Goal: Transaction & Acquisition: Purchase product/service

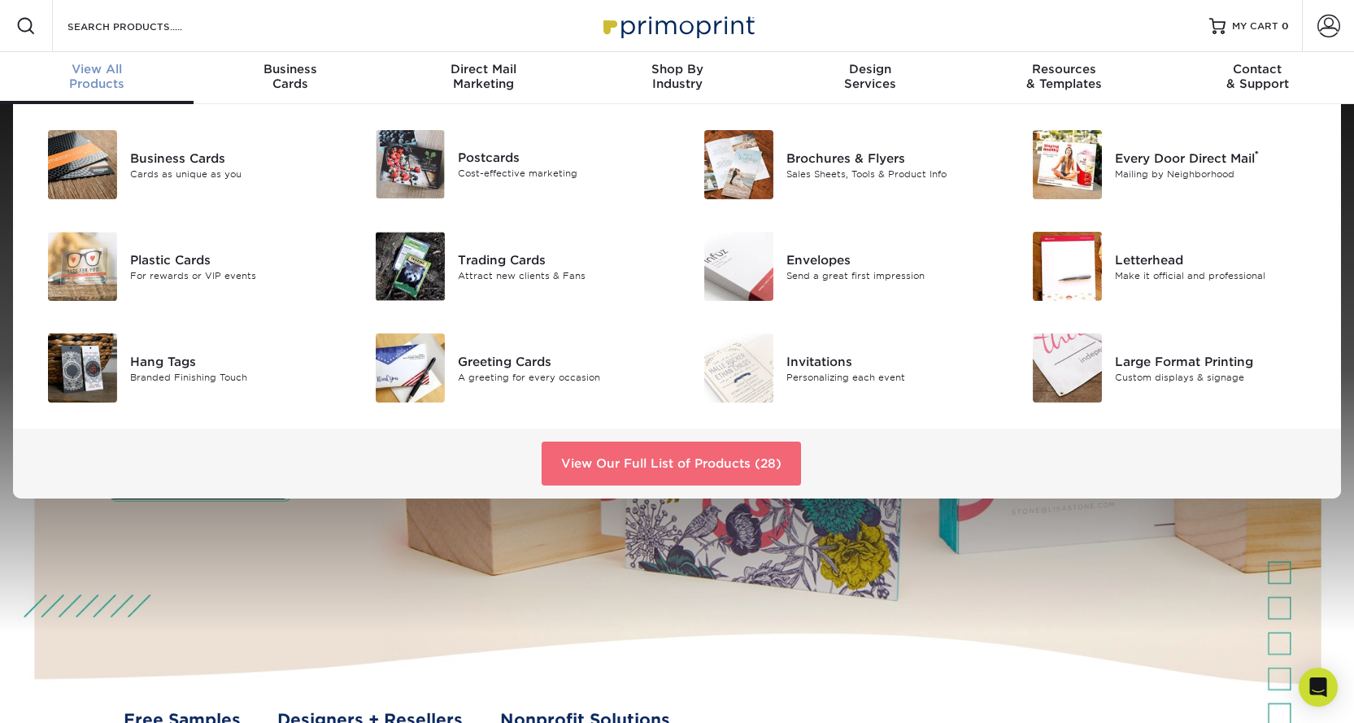
click at [650, 460] on link "View Our Full List of Products (28)" at bounding box center [671, 464] width 259 height 44
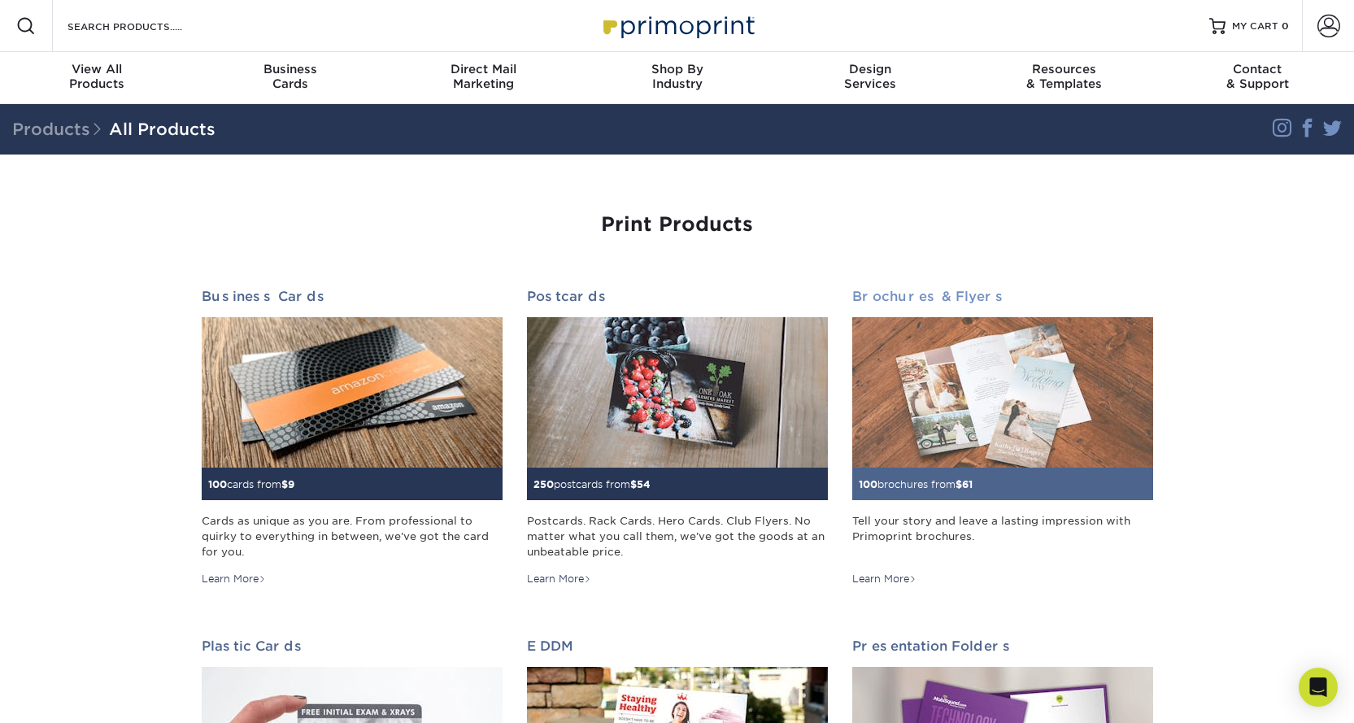
click at [994, 429] on img at bounding box center [1002, 392] width 301 height 150
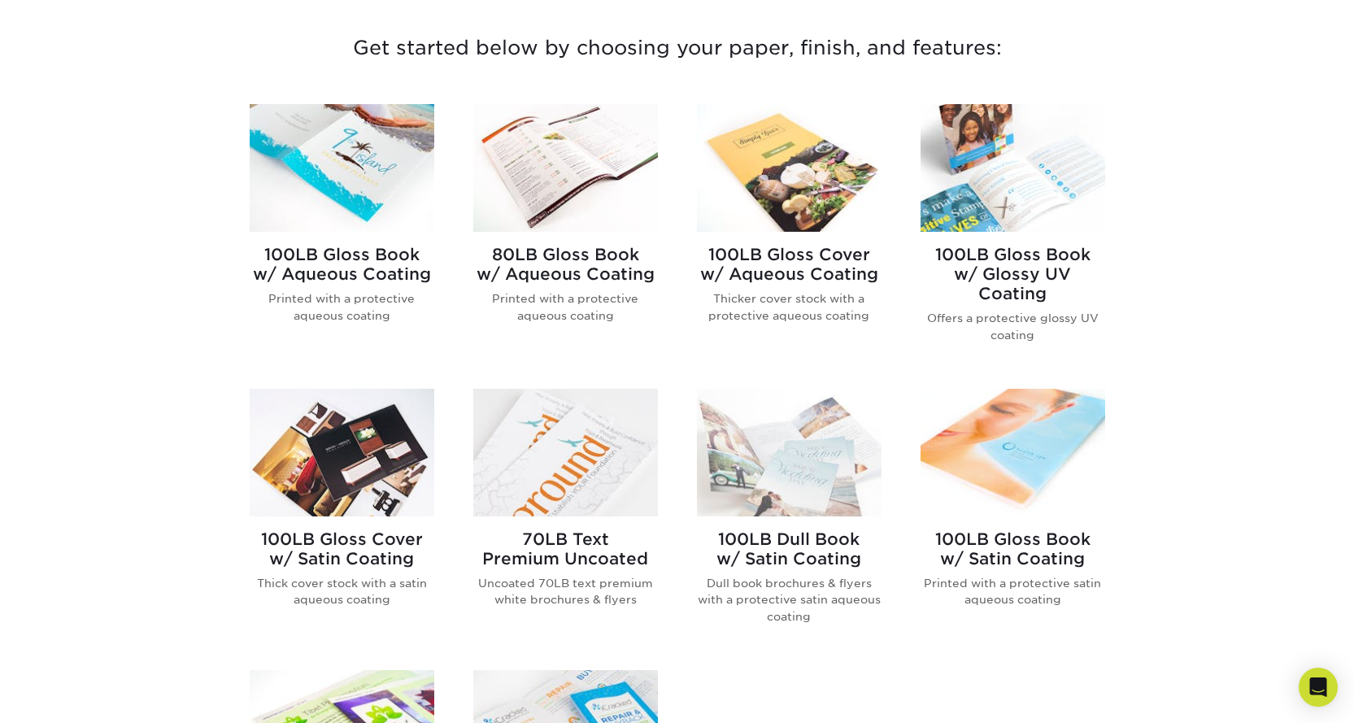
scroll to position [651, 0]
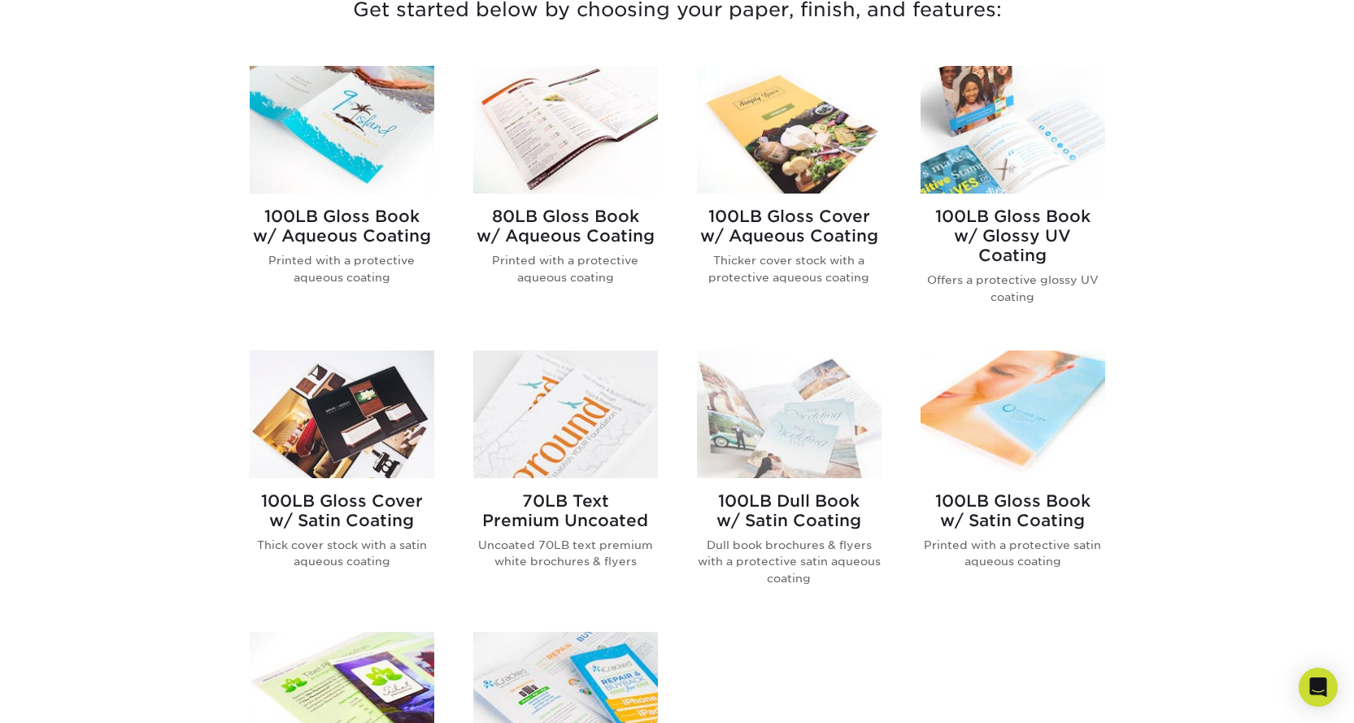
click at [578, 141] on img at bounding box center [565, 130] width 185 height 128
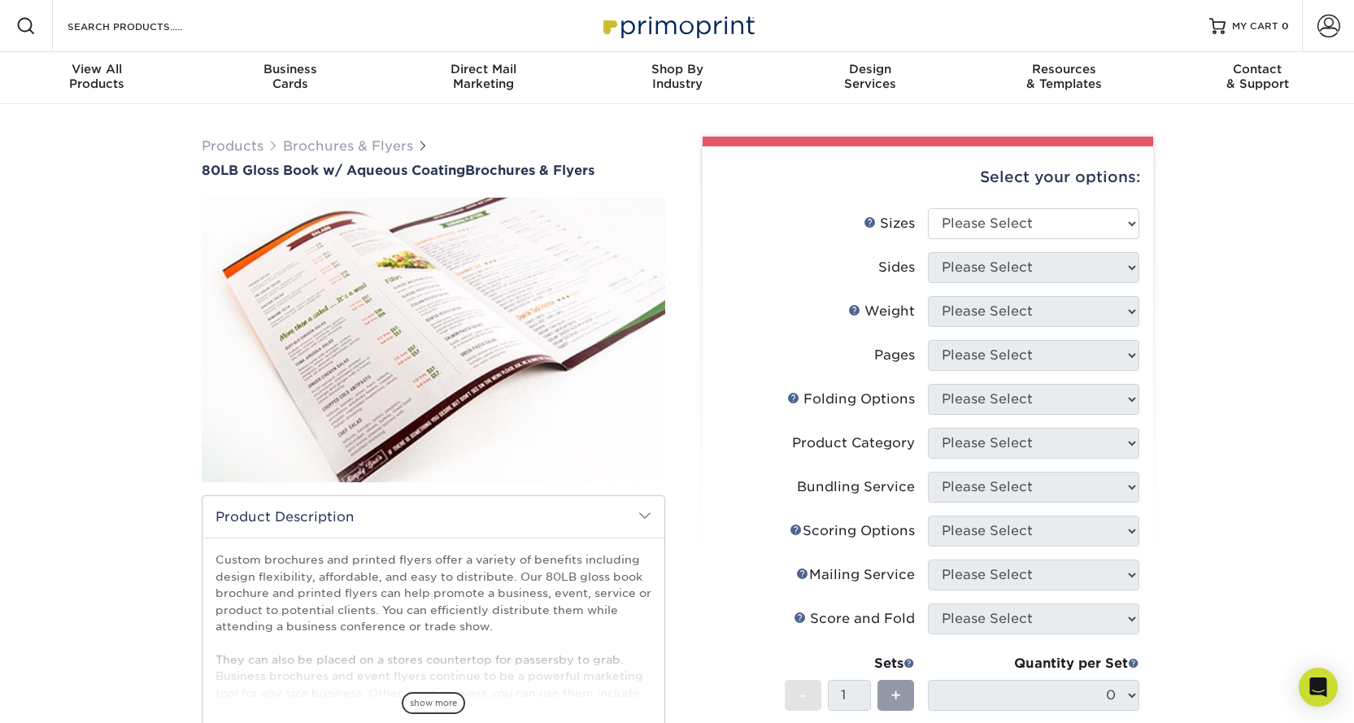
click at [983, 206] on div "Select your options:" at bounding box center [928, 177] width 424 height 62
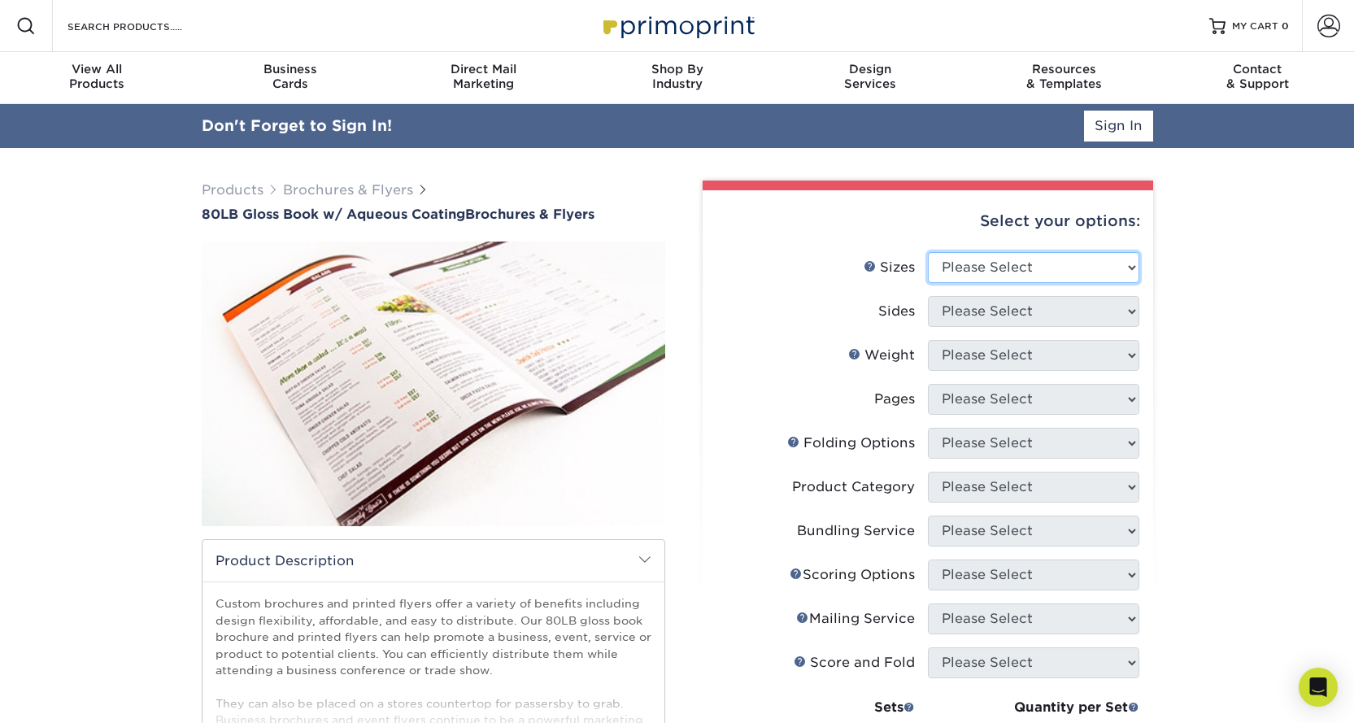
click at [1045, 265] on select "Please Select 3.67" x 8.5" 3.67" x 8.5" 4" x 6" 4" x 8.5" 4" x 9" 4" x 11" 4" x…" at bounding box center [1033, 267] width 211 height 31
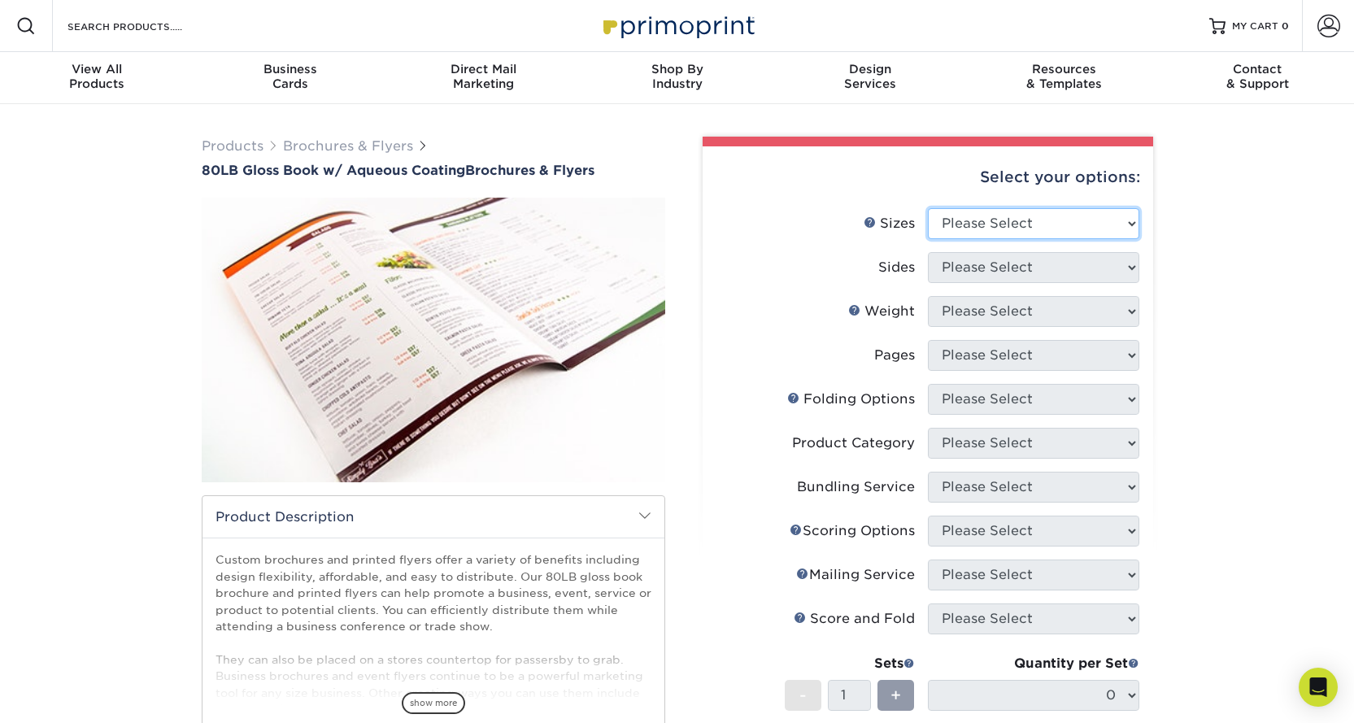
select select "5.50x8.50"
click at [928, 208] on select "Please Select 3.67" x 8.5" 3.67" x 8.5" 4" x 6" 4" x 8.5" 4" x 9" 4" x 11" 4" x…" at bounding box center [1033, 223] width 211 height 31
click at [1112, 269] on select "Please Select Print Both Sides Print Front Only" at bounding box center [1033, 267] width 211 height 31
select select "13abbda7-1d64-4f25-8bb2-c179b224825d"
click at [928, 252] on select "Please Select Print Both Sides Print Front Only" at bounding box center [1033, 267] width 211 height 31
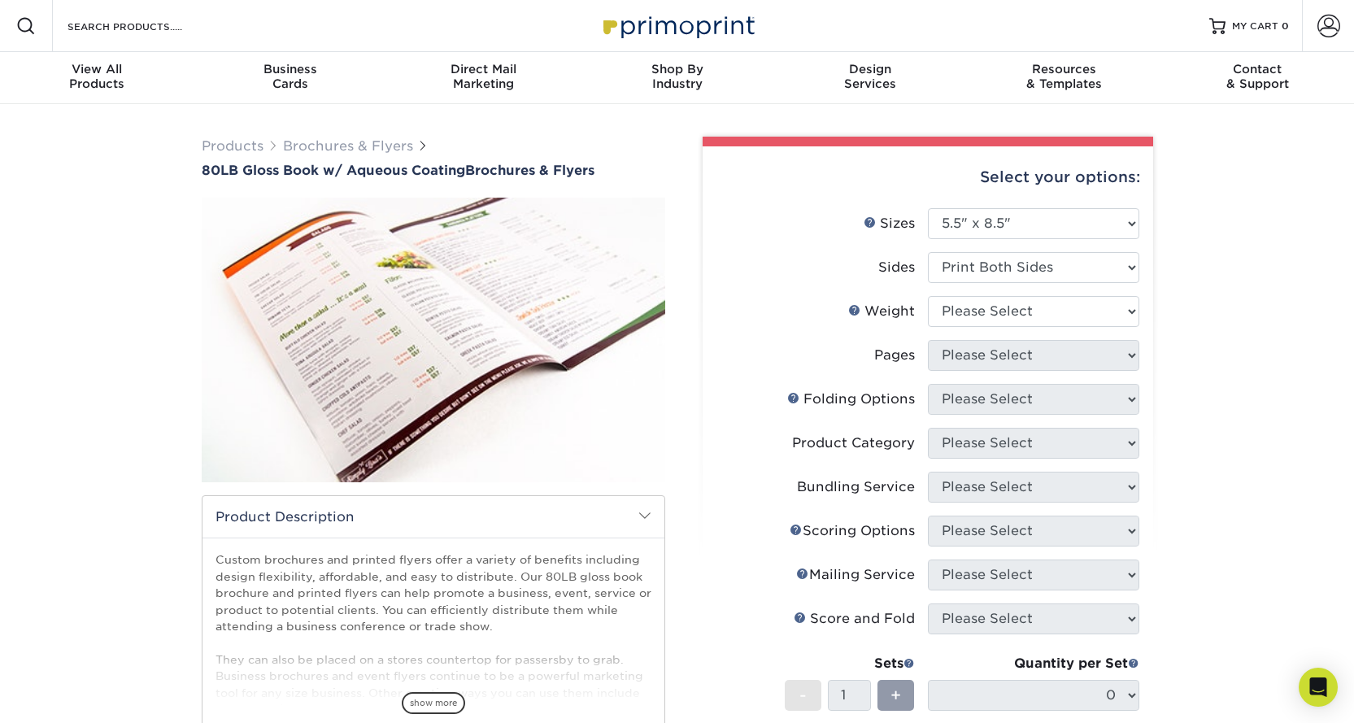
click at [1179, 359] on div "Products Brochures & Flyers 80LB Gloss Book w/ Aqueous Coating Brochures & Flye…" at bounding box center [677, 581] width 1354 height 954
click at [1095, 316] on select "Please Select 80LB" at bounding box center [1033, 311] width 211 height 31
select select "80LB"
click at [928, 296] on select "Please Select 80LB" at bounding box center [1033, 311] width 211 height 31
click at [1056, 340] on select "Please Select 0" at bounding box center [1033, 355] width 211 height 31
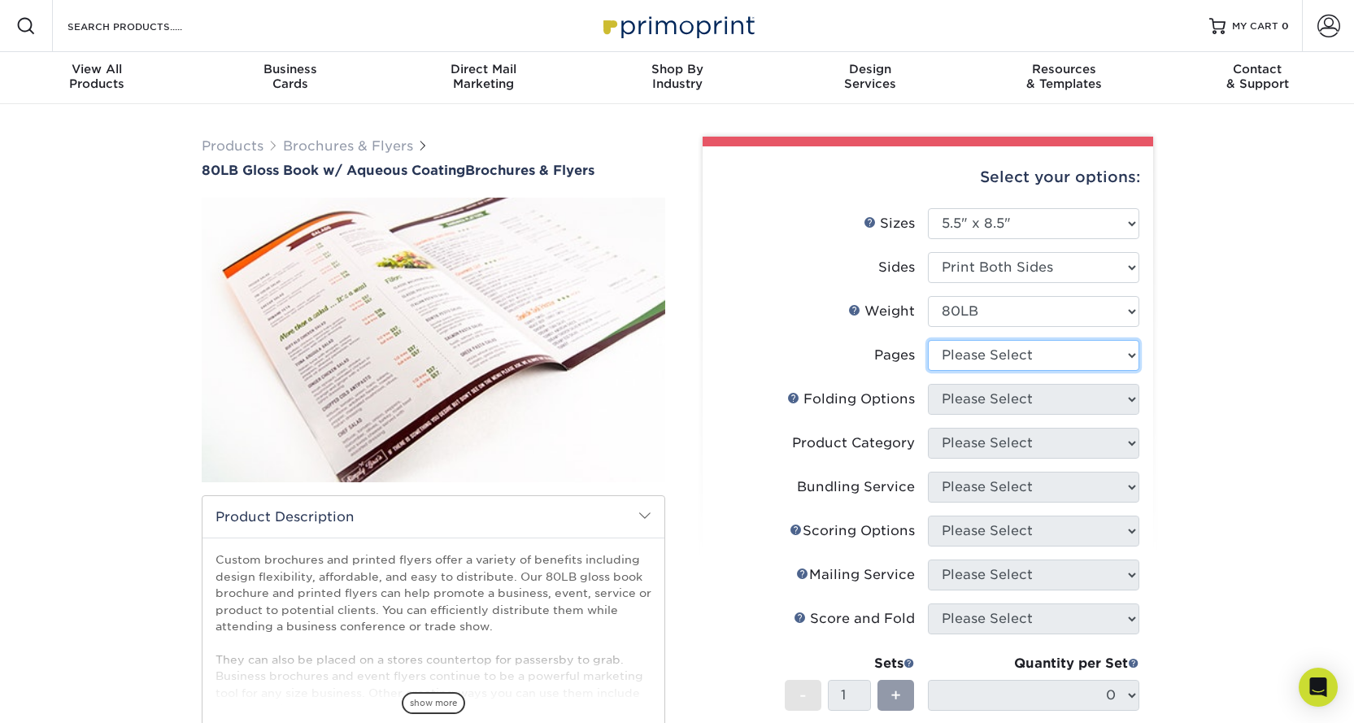
select select "0"
click at [928, 340] on select "Please Select 0" at bounding box center [1033, 355] width 211 height 31
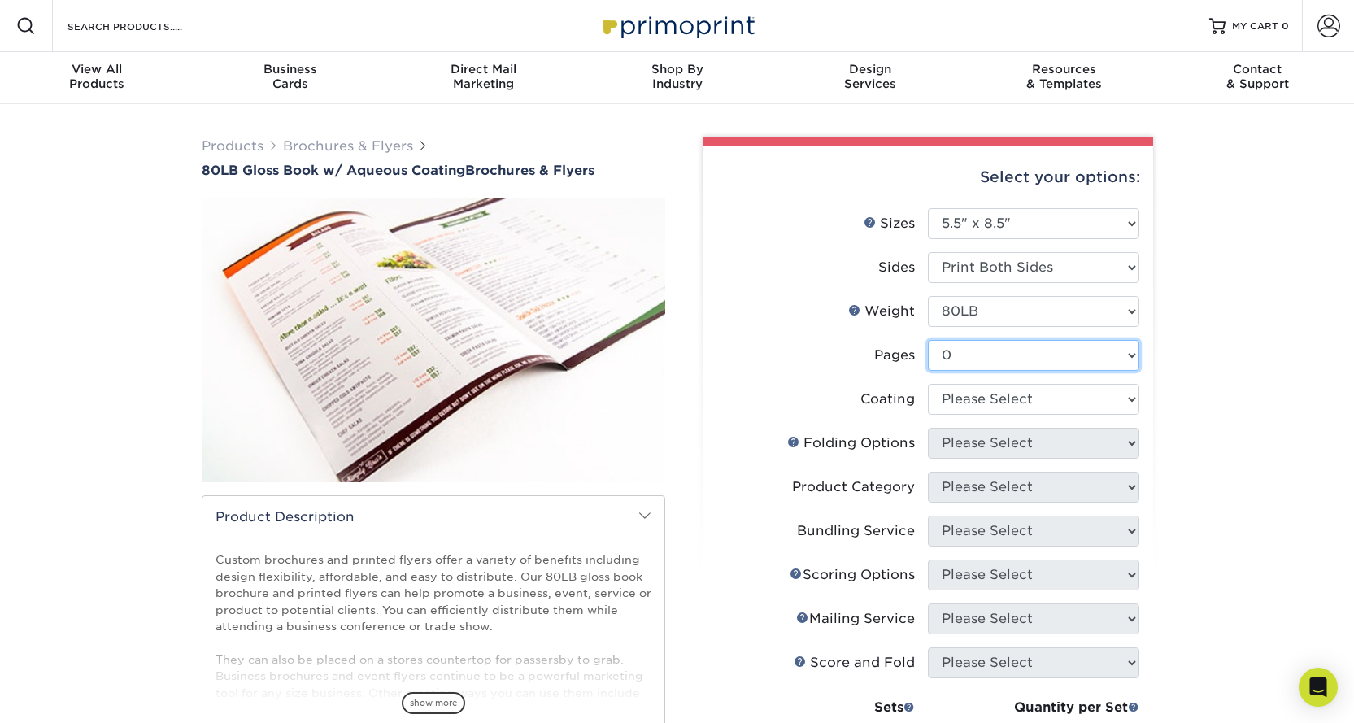
click at [1061, 358] on select "Please Select 0" at bounding box center [1033, 355] width 211 height 31
click at [1056, 402] on select at bounding box center [1033, 399] width 211 height 31
select select "d41dab50-ff65-4f4f-bb17-2afe4d36ae33"
click at [928, 384] on select at bounding box center [1033, 399] width 211 height 31
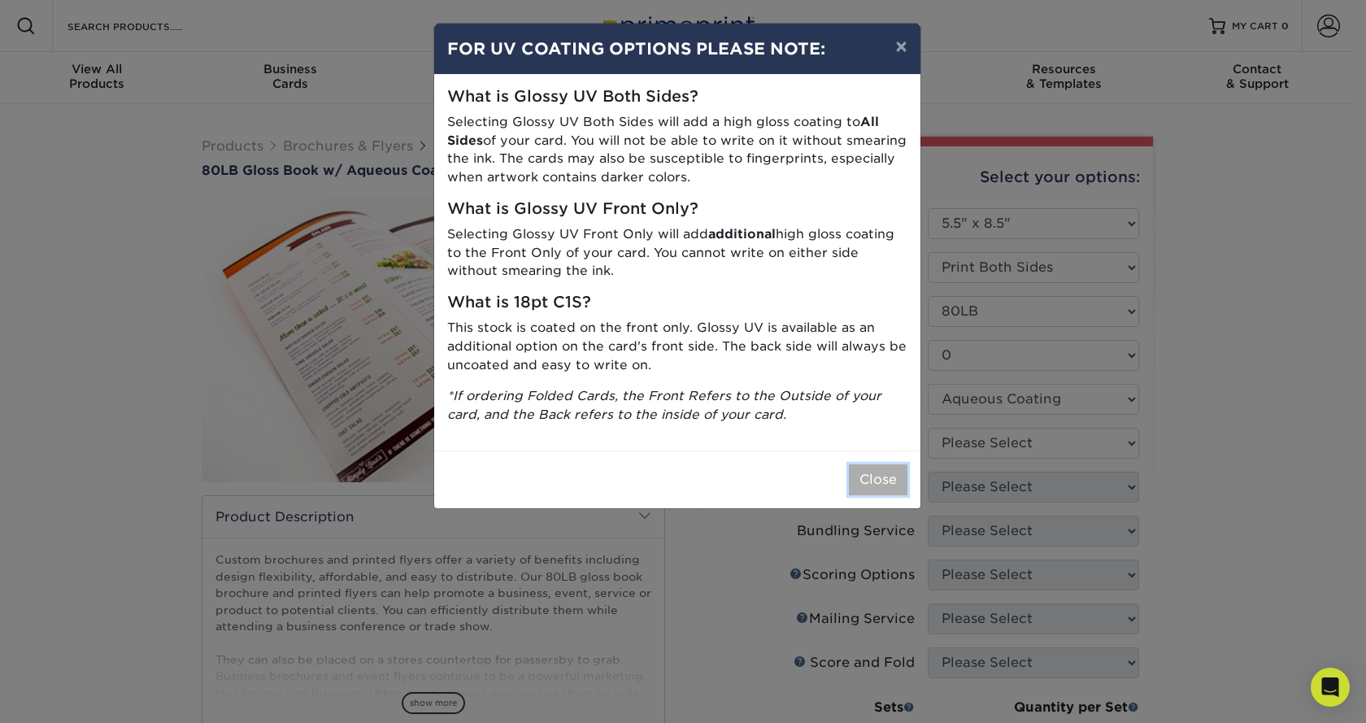
click at [886, 489] on button "Close" at bounding box center [878, 479] width 59 height 31
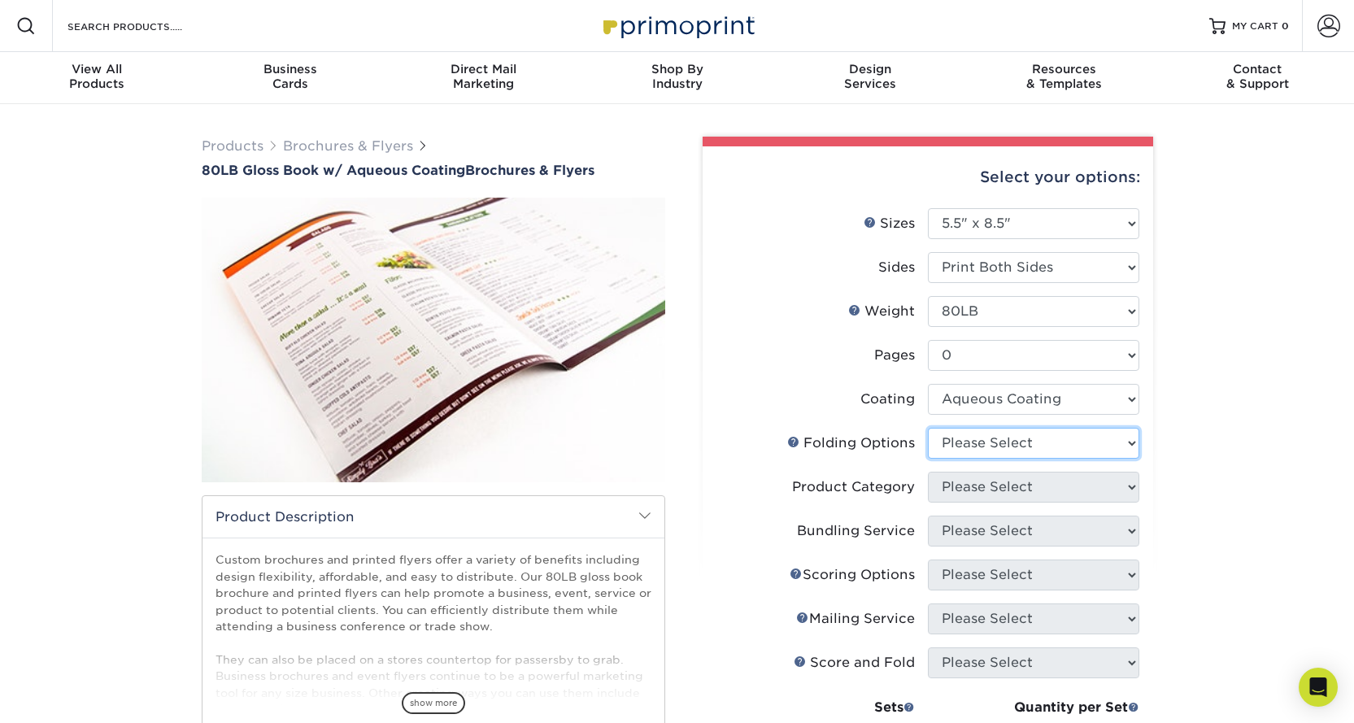
click at [1105, 445] on select "Please Select" at bounding box center [1033, 443] width 211 height 31
click at [1203, 439] on div "Products Brochures & Flyers 80LB Gloss Book w/ Aqueous Coating Brochures & Flye…" at bounding box center [677, 603] width 1354 height 998
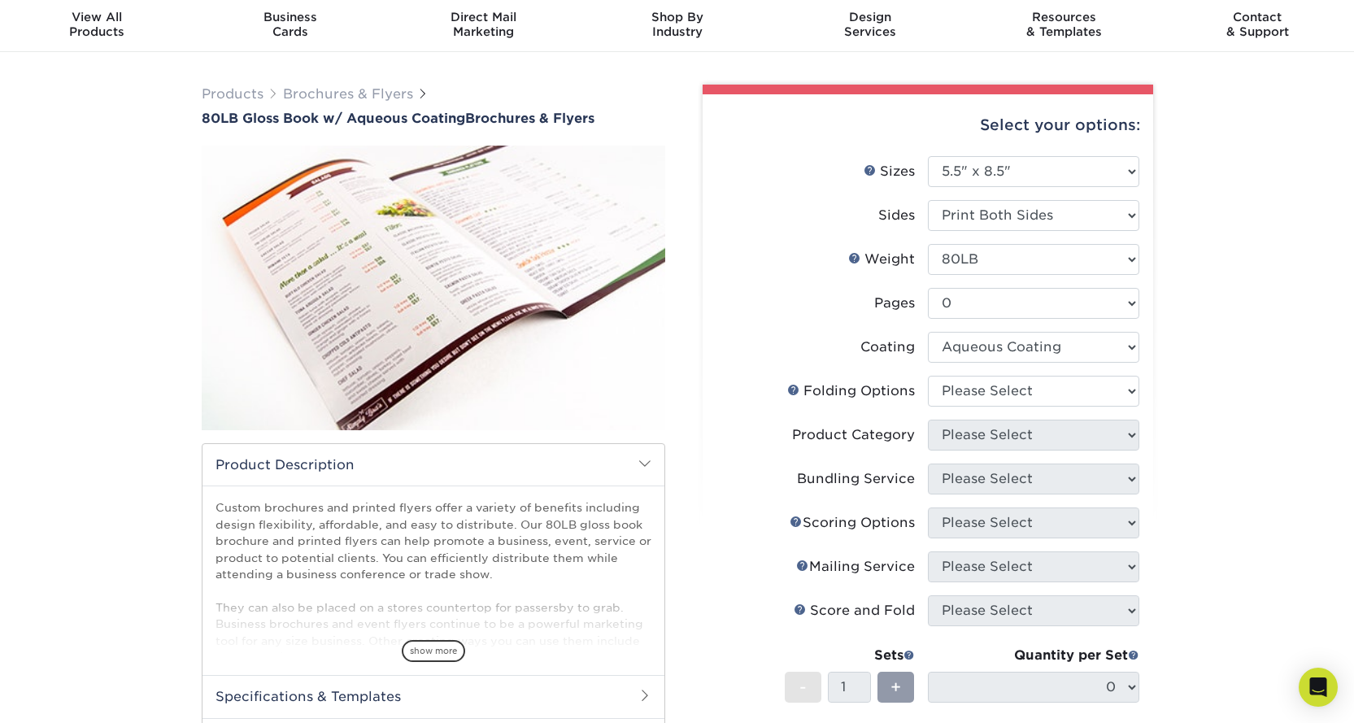
scroll to position [81, 0]
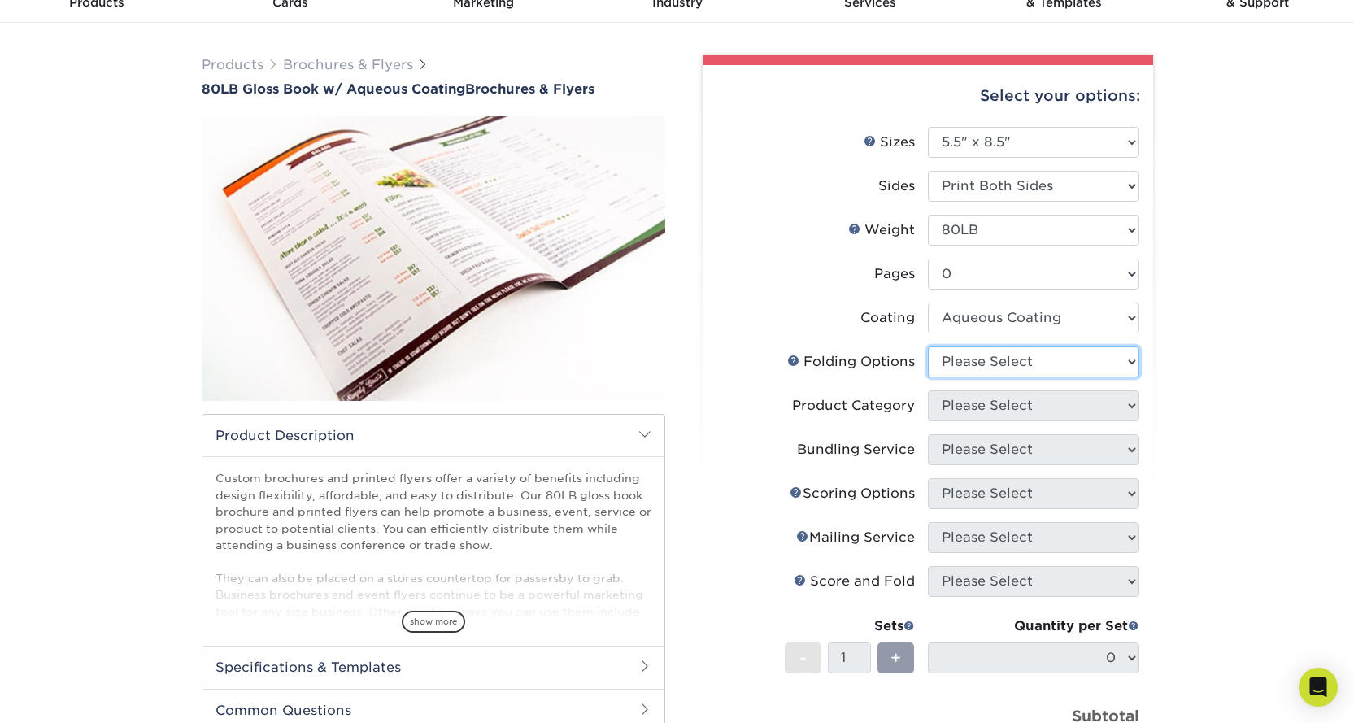
click at [1124, 361] on select "Please Select" at bounding box center [1033, 361] width 211 height 31
click at [1087, 151] on select "Please Select 3.67" x 8.5" 3.67" x 8.5" 4" x 6" 4" x 8.5" 4" x 9" 4" x 11" 4" x…" at bounding box center [1033, 142] width 211 height 31
select select "8.50x11.00"
click at [928, 127] on select "Please Select 3.67" x 8.5" 3.67" x 8.5" 4" x 6" 4" x 8.5" 4" x 9" 4" x 11" 4" x…" at bounding box center [1033, 142] width 211 height 31
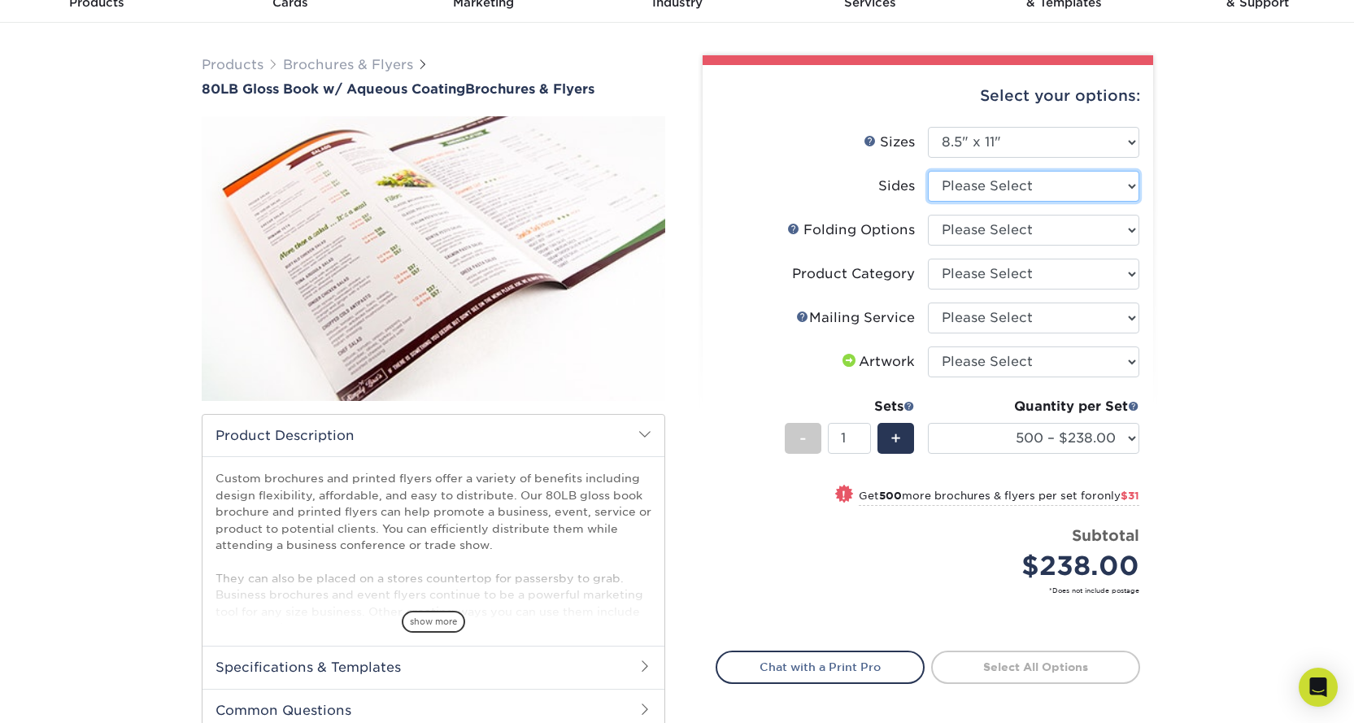
click at [994, 195] on select "Please Select Print Both Sides Print Front Only" at bounding box center [1033, 186] width 211 height 31
select select "13abbda7-1d64-4f25-8bb2-c179b224825d"
click at [928, 171] on select "Please Select Print Both Sides Print Front Only" at bounding box center [1033, 186] width 211 height 31
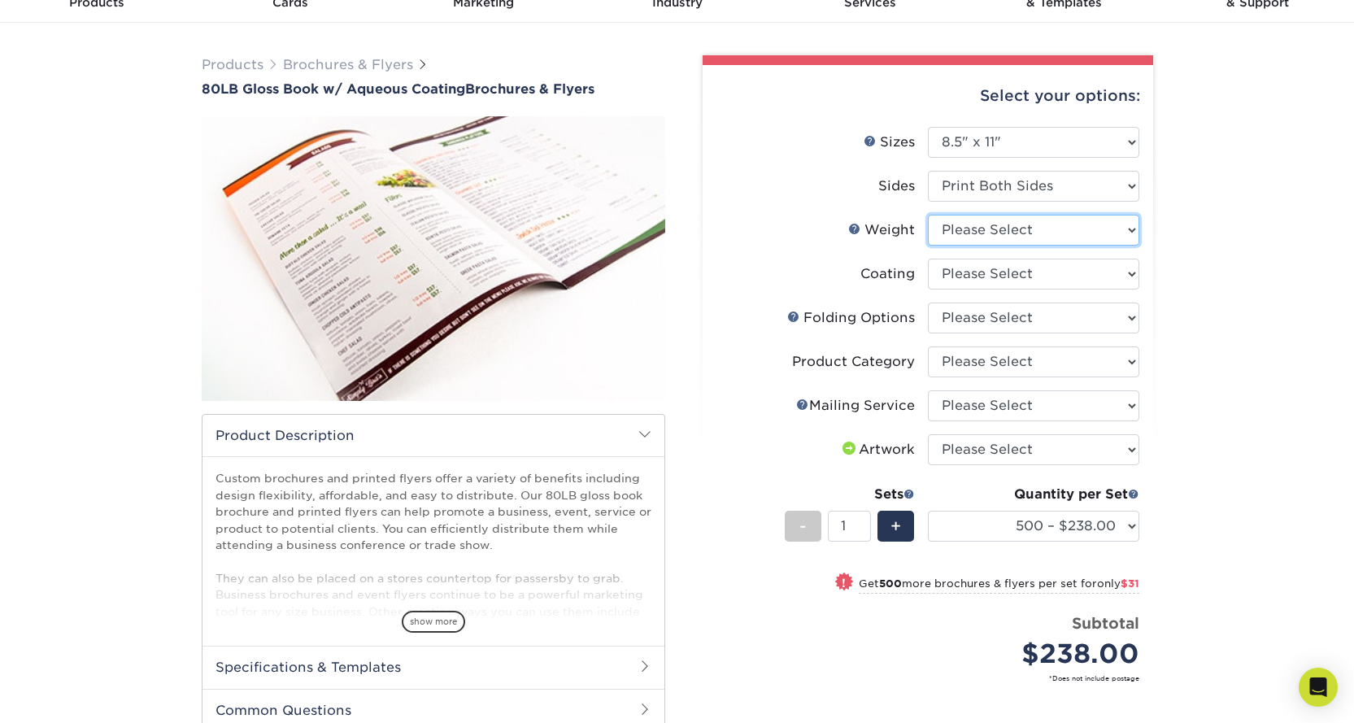
click at [1028, 224] on select "Please Select 80LB" at bounding box center [1033, 230] width 211 height 31
select select "80LB"
click at [928, 215] on select "Please Select 80LB" at bounding box center [1033, 230] width 211 height 31
click at [995, 277] on select at bounding box center [1033, 274] width 211 height 31
select select "d41dab50-ff65-4f4f-bb17-2afe4d36ae33"
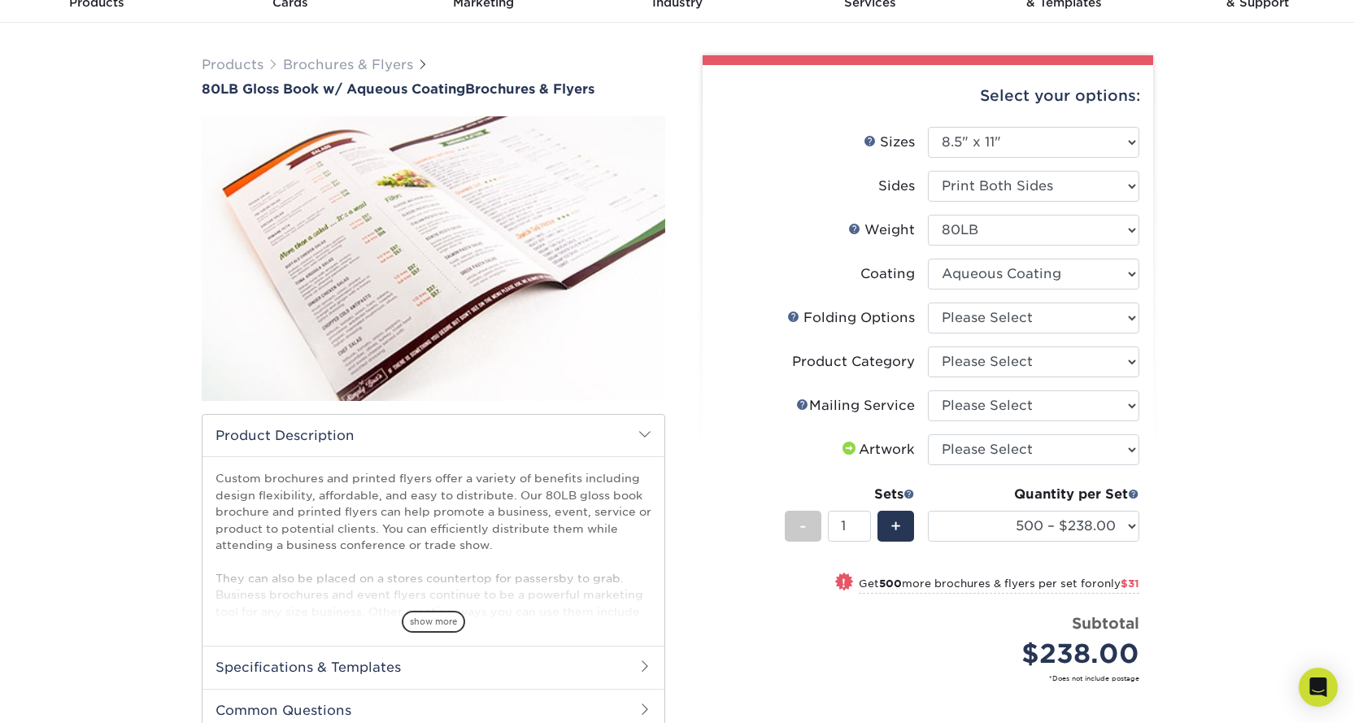
click at [928, 259] on select at bounding box center [1033, 274] width 211 height 31
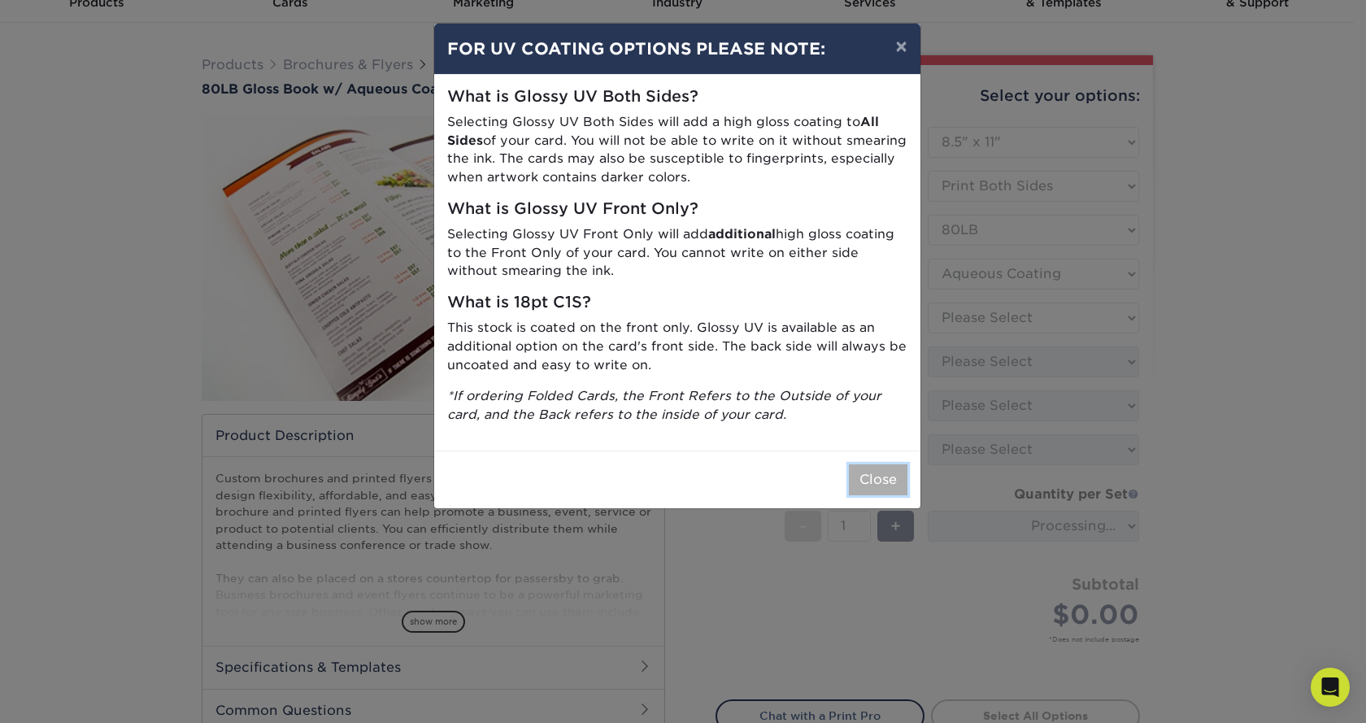
click at [869, 478] on button "Close" at bounding box center [878, 479] width 59 height 31
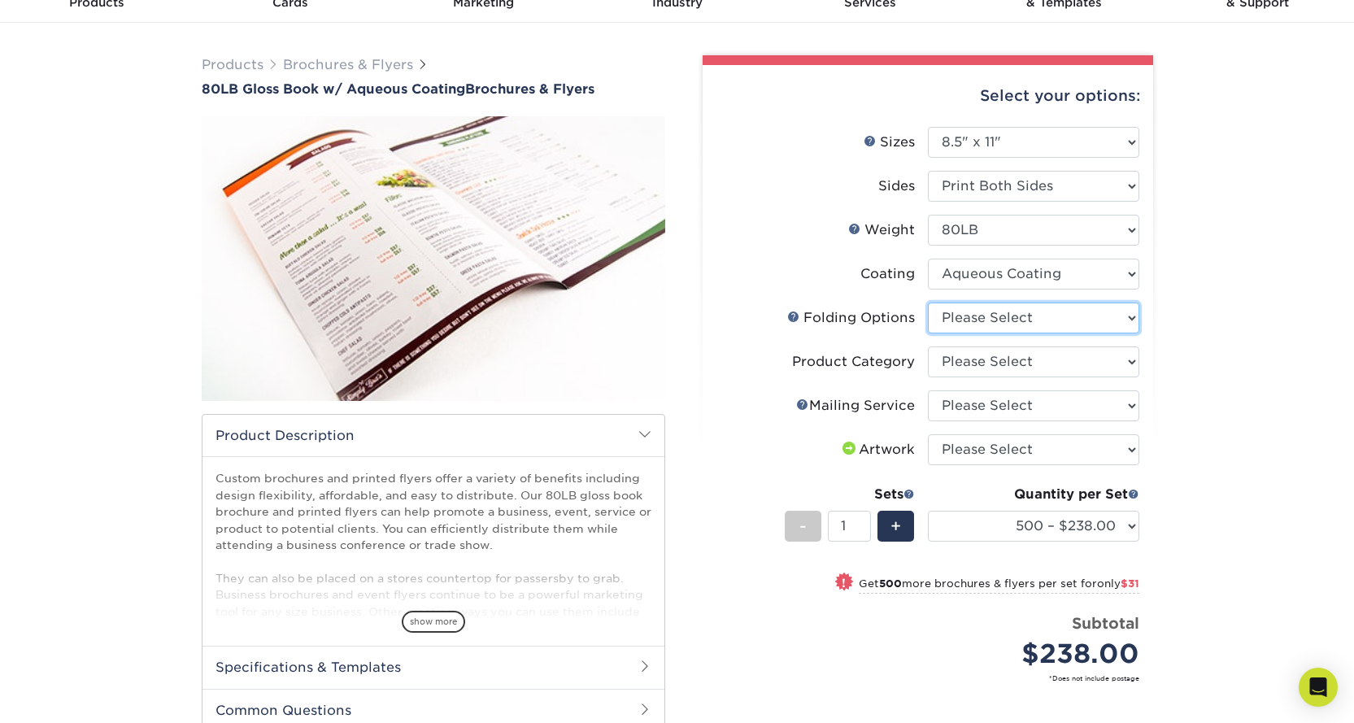
drag, startPoint x: 1010, startPoint y: 316, endPoint x: 1008, endPoint y: 325, distance: 9.9
click at [1010, 316] on select "Please Select FLAT - No Folding Accordion Fold Half-Fold (Vertical) Half-Fold (…" at bounding box center [1033, 317] width 211 height 31
select select "6bd2fd9e-193e-4811-88f7-94c08206d735"
click at [928, 302] on select "Please Select FLAT - No Folding Accordion Fold Half-Fold (Vertical) Half-Fold (…" at bounding box center [1033, 317] width 211 height 31
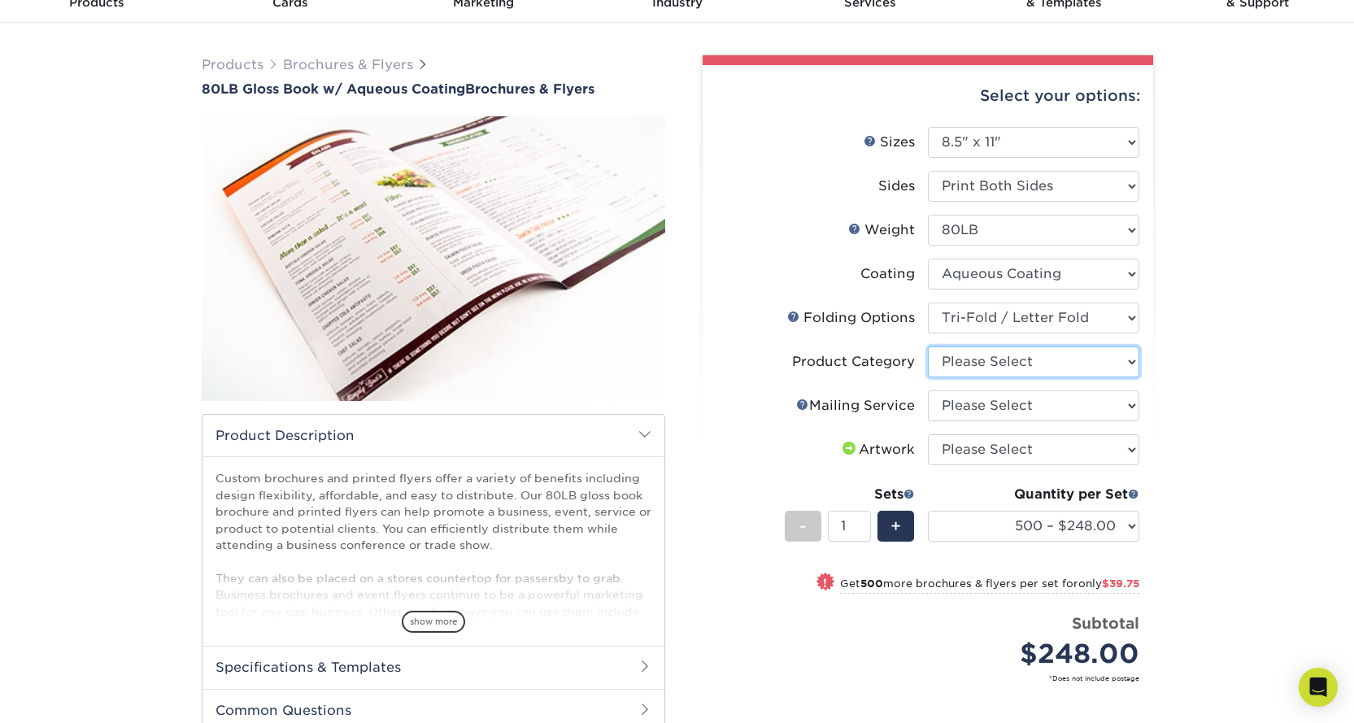
click at [1020, 364] on select "Please Select Flyers and Brochures" at bounding box center [1033, 361] width 211 height 31
select select "1a668080-6b7c-4174-b399-2c3833b27ef4"
click at [928, 346] on select "Please Select Flyers and Brochures" at bounding box center [1033, 361] width 211 height 31
click at [1025, 391] on select "Please Select No Direct Mailing Service No, I will mail/stamp/imprint Direct Ma…" at bounding box center [1033, 405] width 211 height 31
select select "3e5e9bdd-d78a-4c28-a41d-fe1407925ca6"
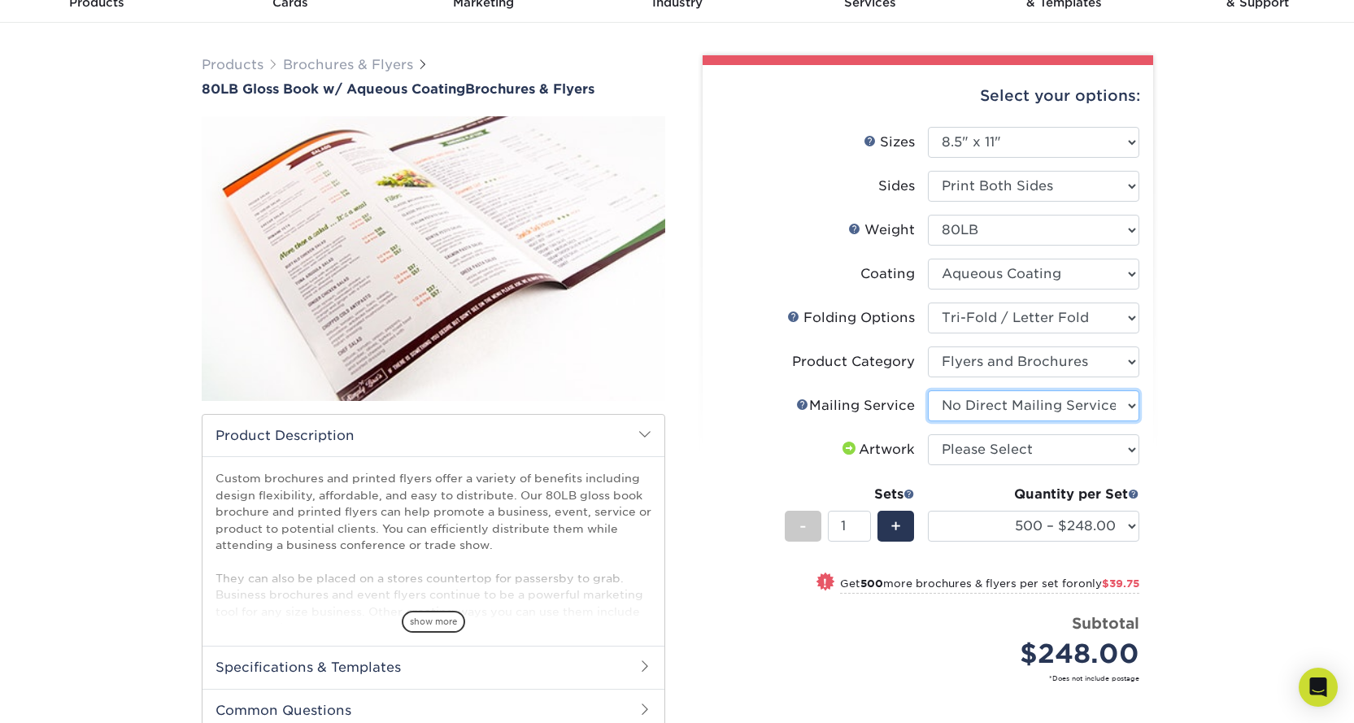
click at [928, 390] on select "Please Select No Direct Mailing Service No, I will mail/stamp/imprint Direct Ma…" at bounding box center [1033, 405] width 211 height 31
click at [1043, 442] on select "Please Select I will upload files I need a design - $175" at bounding box center [1033, 449] width 211 height 31
select select "upload"
click at [928, 434] on select "Please Select I will upload files I need a design - $175" at bounding box center [1033, 449] width 211 height 31
click at [1244, 455] on div "Products Brochures & Flyers 80LB Gloss Book w/ Aqueous Coating Brochures & Flye…" at bounding box center [677, 475] width 1354 height 905
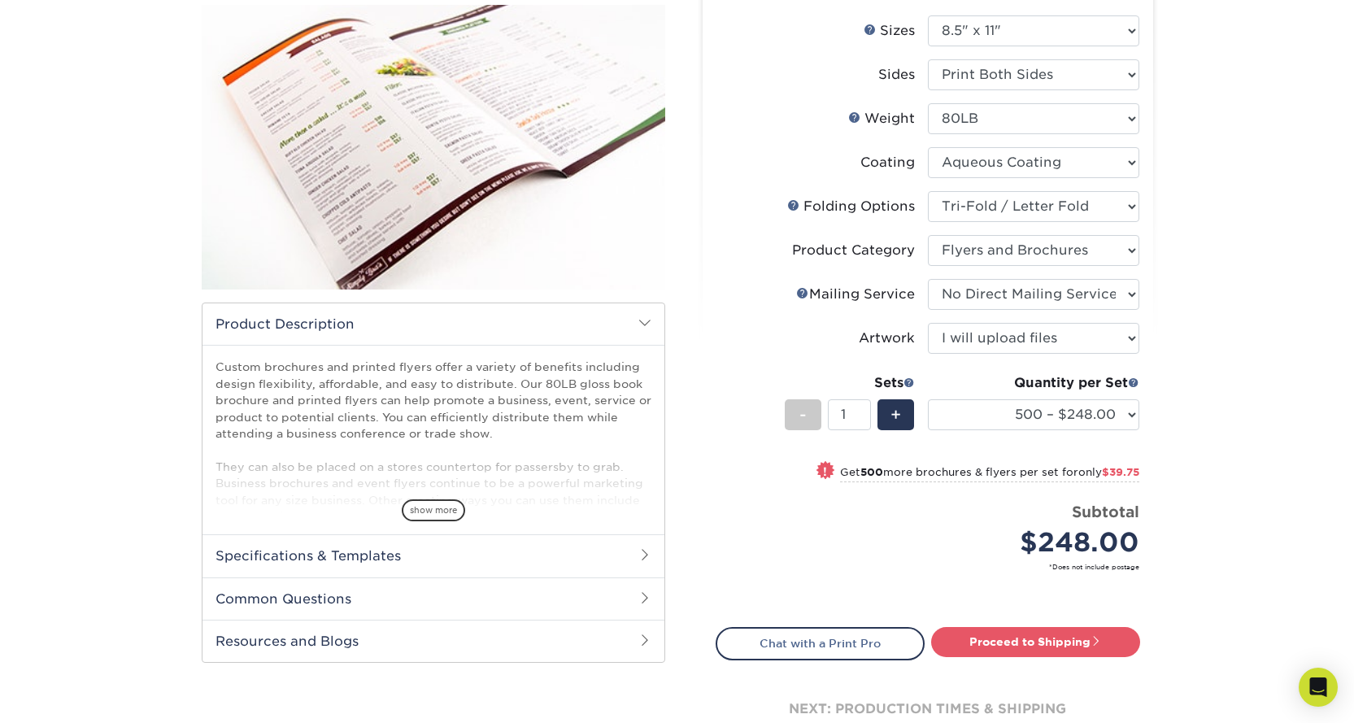
scroll to position [244, 0]
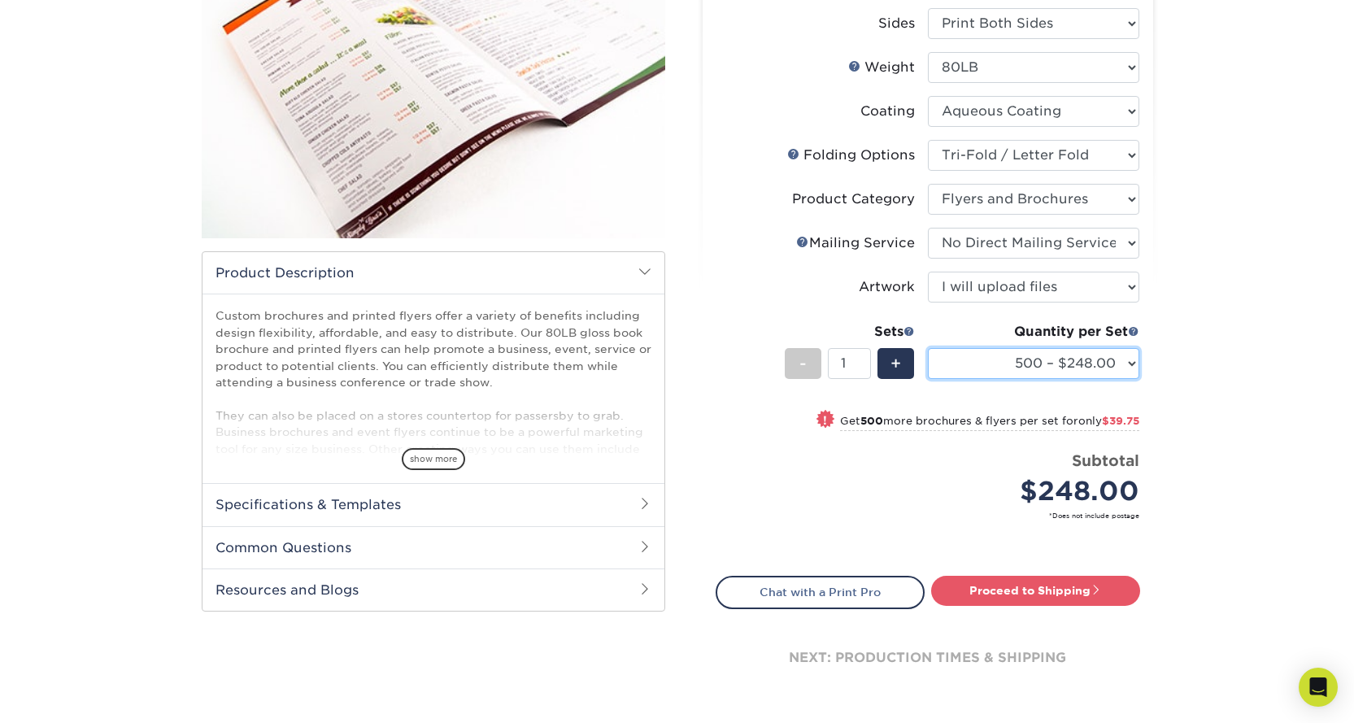
click at [1092, 363] on select "500 – $248.00 1000 – $287.75 2000 – $332.75 2500 – $410.75 3000 – $509.75 4000 …" at bounding box center [1033, 363] width 211 height 31
select select "5000 – $553.75"
click at [928, 348] on select "500 – $248.00 1000 – $287.75 2000 – $332.75 2500 – $410.75 3000 – $509.75 4000 …" at bounding box center [1033, 363] width 211 height 31
click at [1308, 310] on div "Products Brochures & Flyers 80LB Gloss Book w/ Aqueous Coating Brochures & Flye…" at bounding box center [677, 312] width 1354 height 905
click at [1251, 452] on div "Products Brochures & Flyers 80LB Gloss Book w/ Aqueous Coating Brochures & Flye…" at bounding box center [677, 312] width 1354 height 905
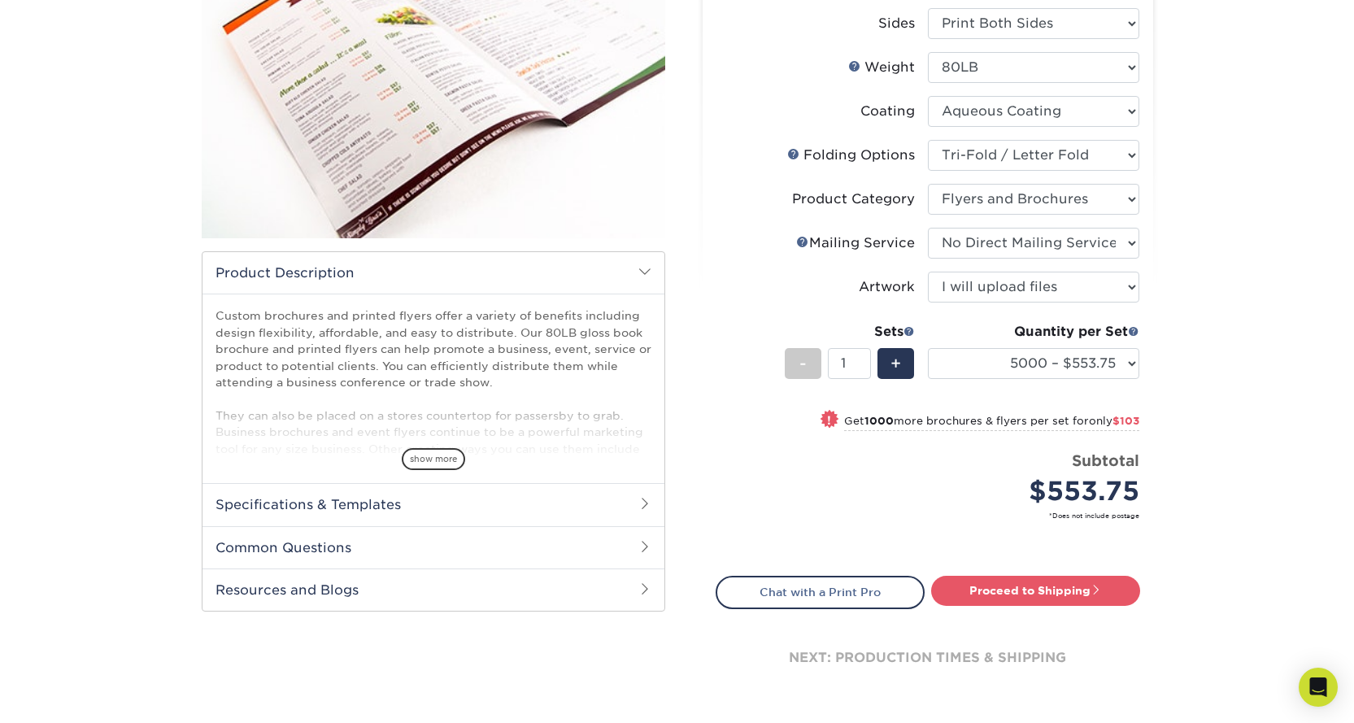
click at [1296, 357] on div "Products Brochures & Flyers 80LB Gloss Book w/ Aqueous Coating Brochures & Flye…" at bounding box center [677, 312] width 1354 height 905
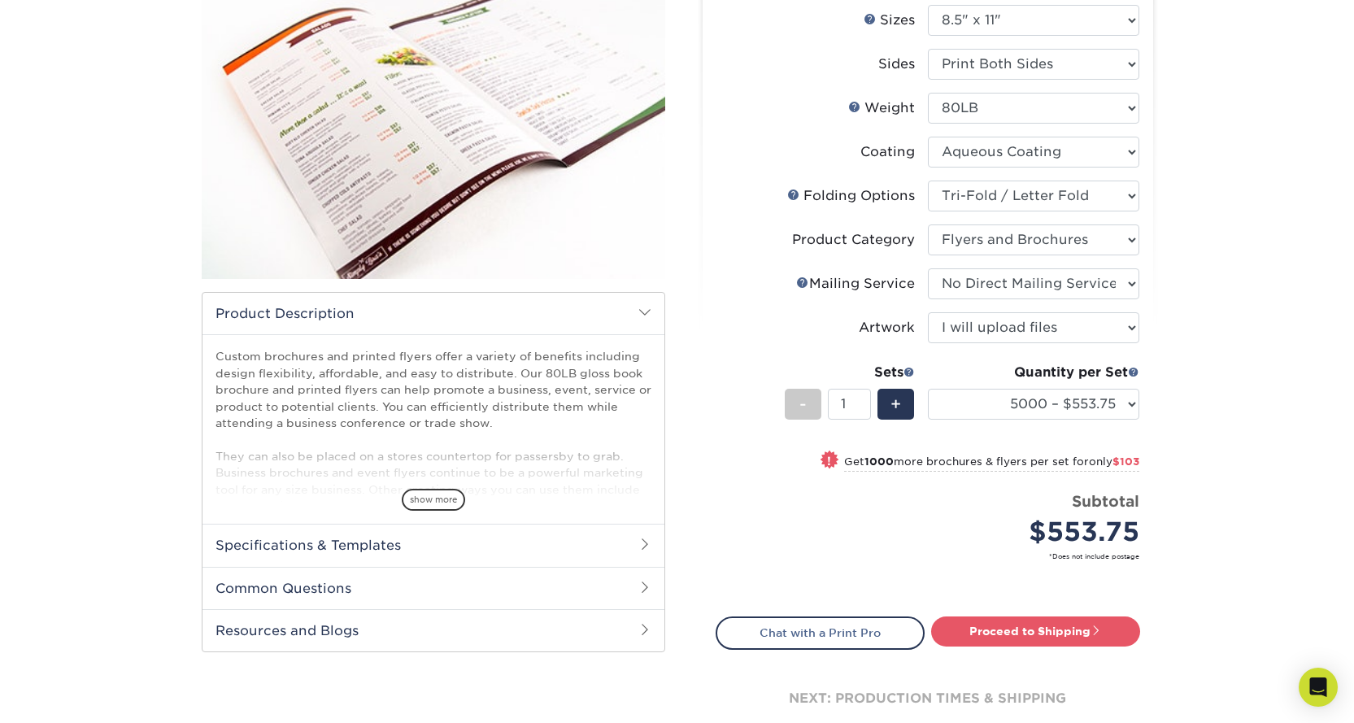
scroll to position [40, 0]
